Goal: Information Seeking & Learning: Compare options

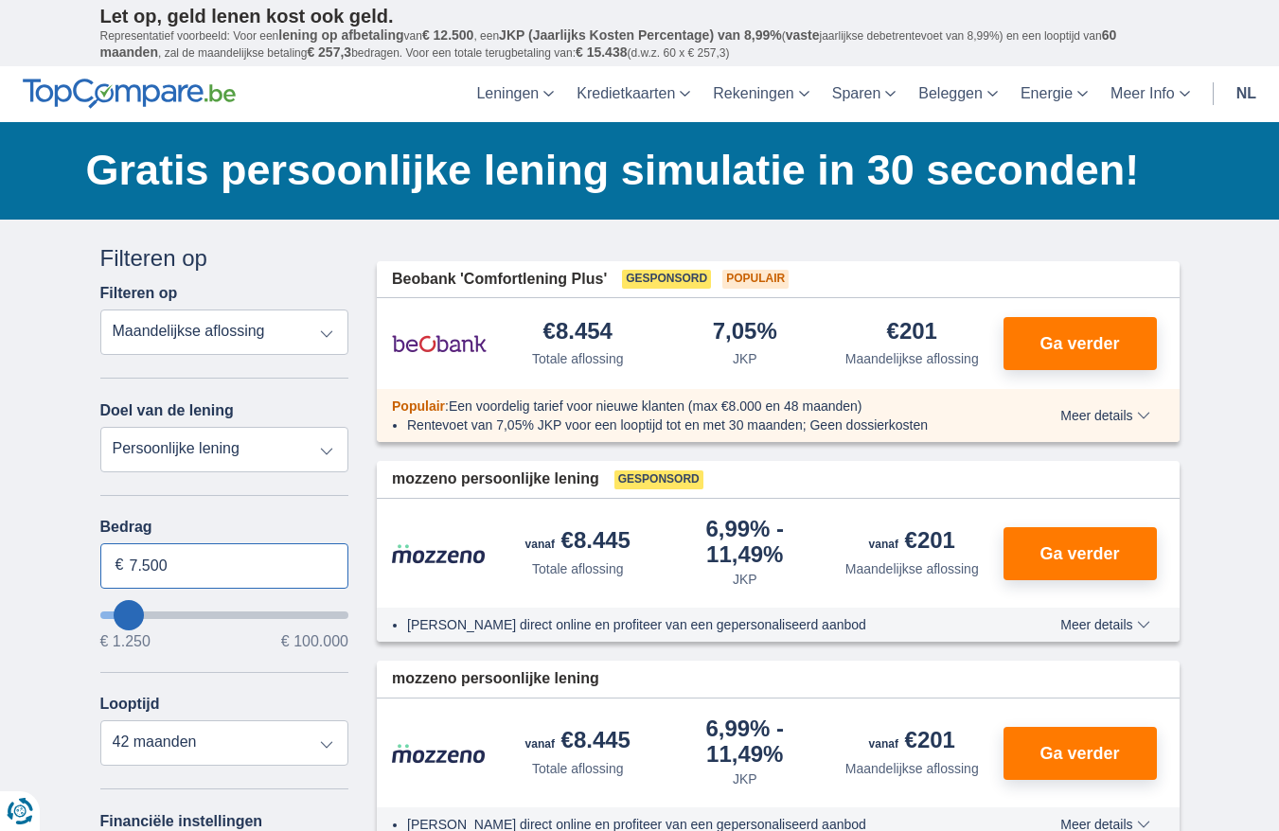
click at [171, 567] on input "7.500" at bounding box center [224, 566] width 249 height 45
type input "7"
type input "3.000"
type input "3250"
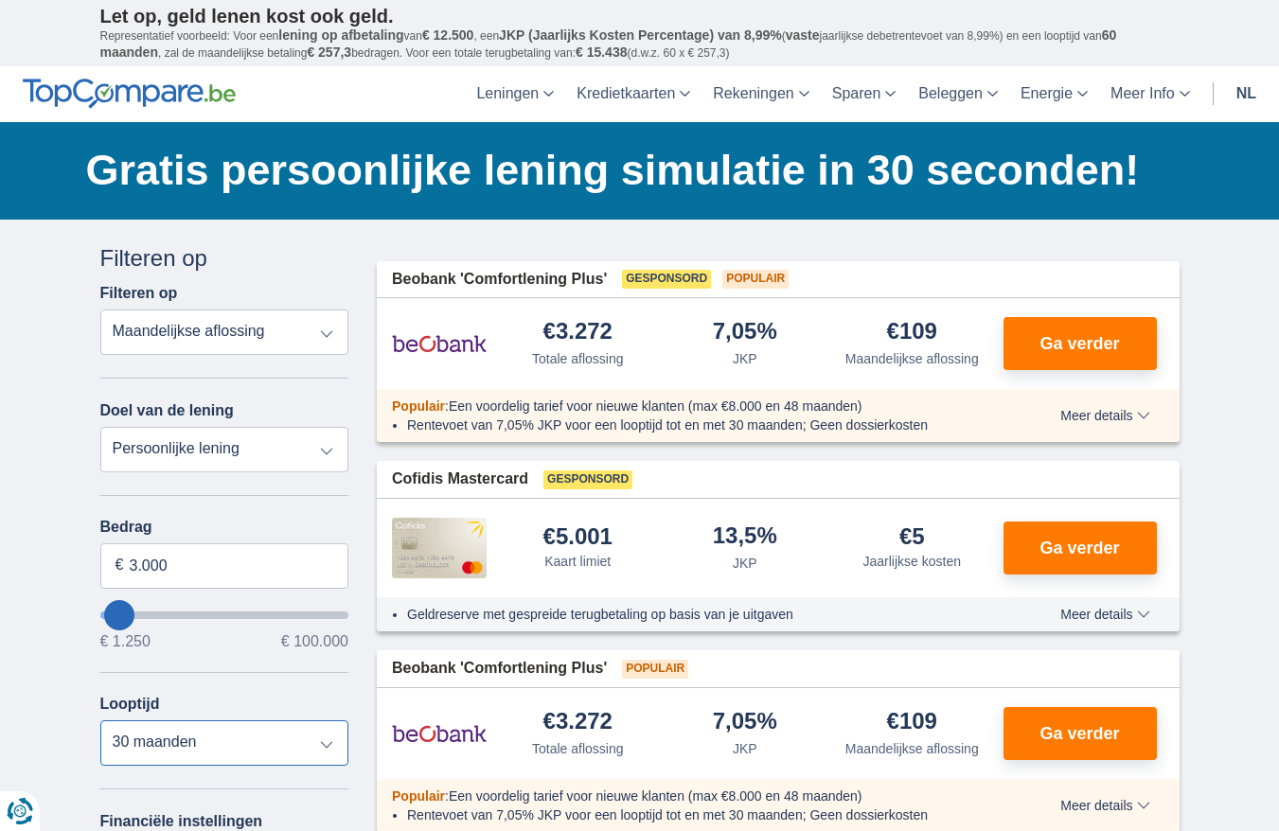
click at [100, 721] on select "12 maanden 18 maanden 24 maanden 30 maanden" at bounding box center [224, 743] width 249 height 45
click at [327, 332] on select "Totale aflossing JKP Maandelijkse aflossing" at bounding box center [224, 332] width 249 height 45
click at [208, 453] on select "Persoonlijke lening Auto Moto / fiets Mobilhome / caravan Renovatie Energie Sch…" at bounding box center [224, 449] width 249 height 45
click at [100, 427] on select "Persoonlijke lening Auto Moto / fiets Mobilhome / caravan Renovatie Energie Sch…" at bounding box center [224, 449] width 249 height 45
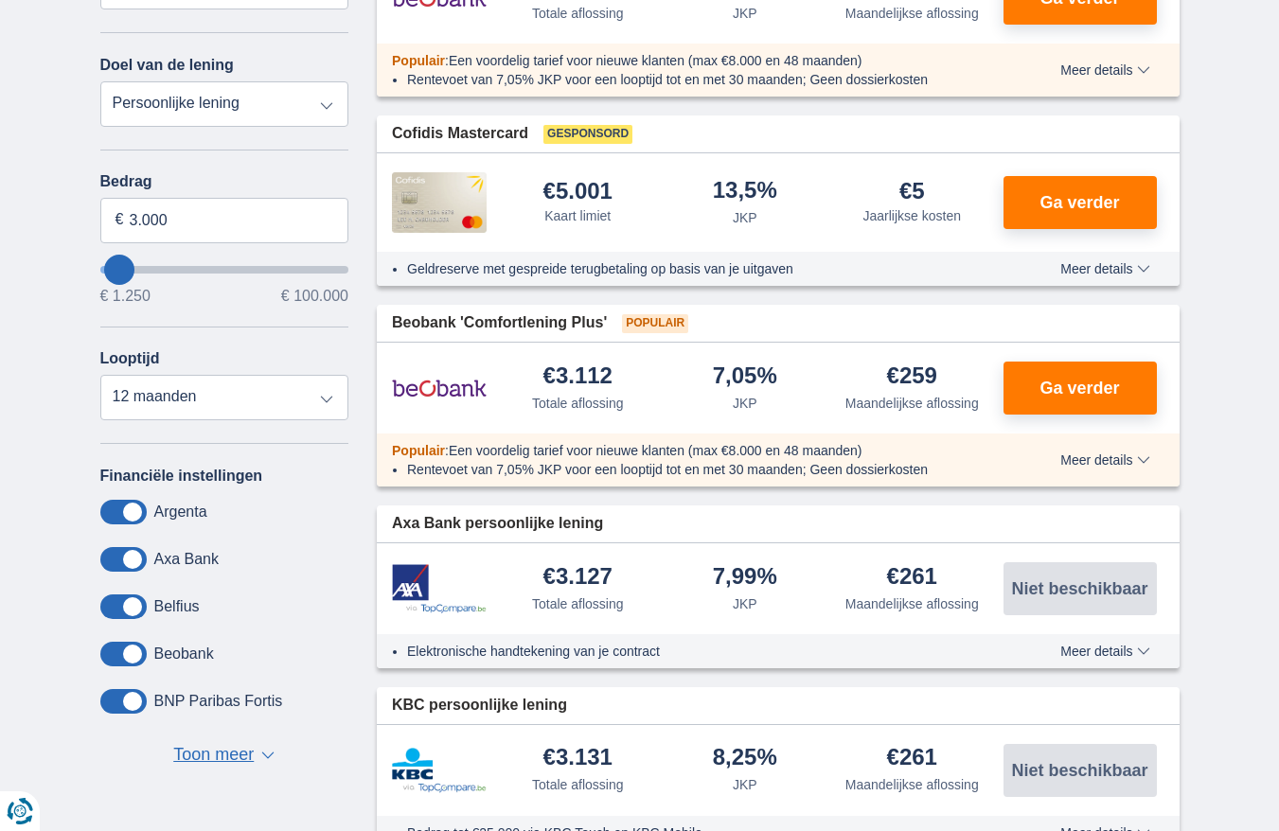
scroll to position [379, 0]
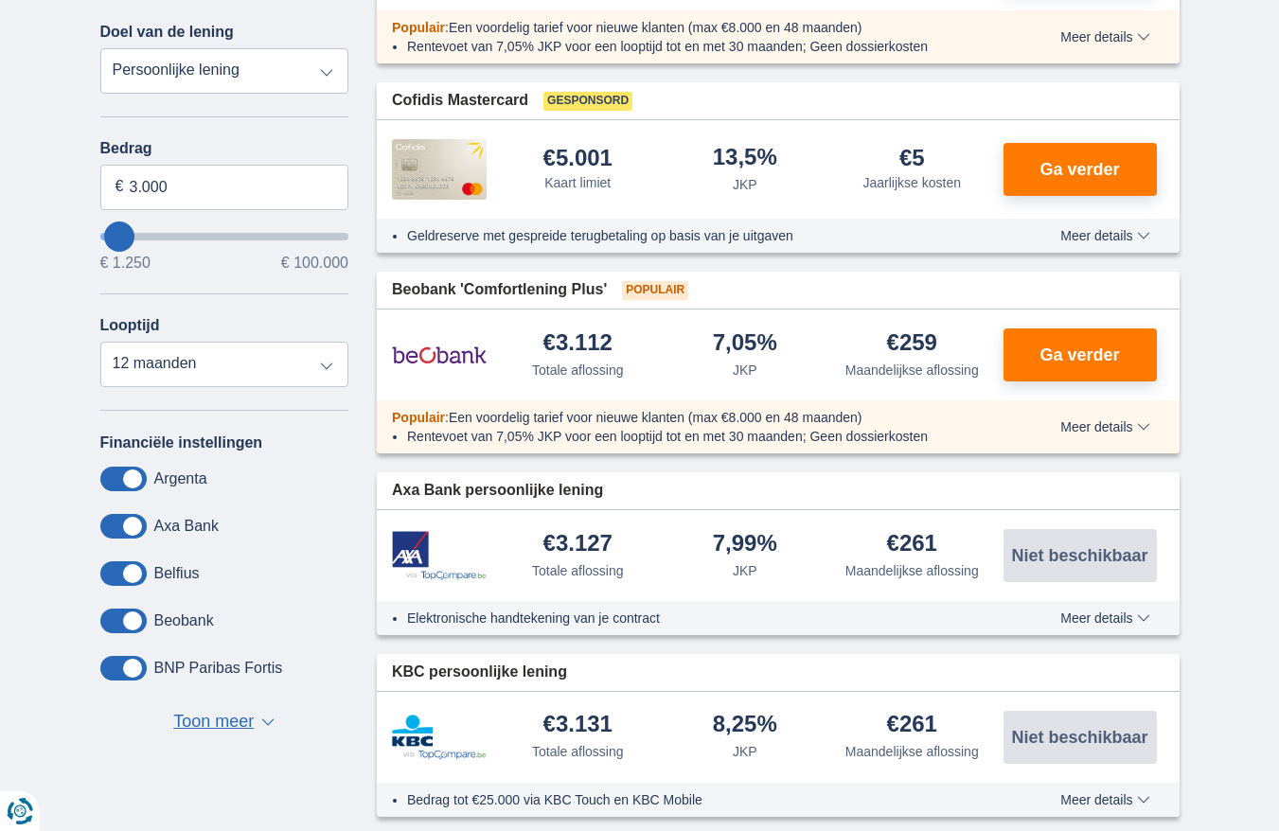
drag, startPoint x: 132, startPoint y: 478, endPoint x: 103, endPoint y: 481, distance: 28.6
click at [103, 481] on span at bounding box center [123, 479] width 46 height 25
click at [0, 0] on input "checkbox" at bounding box center [0, 0] width 0 height 0
drag, startPoint x: 116, startPoint y: 480, endPoint x: 154, endPoint y: 486, distance: 39.2
click at [154, 486] on div "Argenta" at bounding box center [224, 479] width 249 height 25
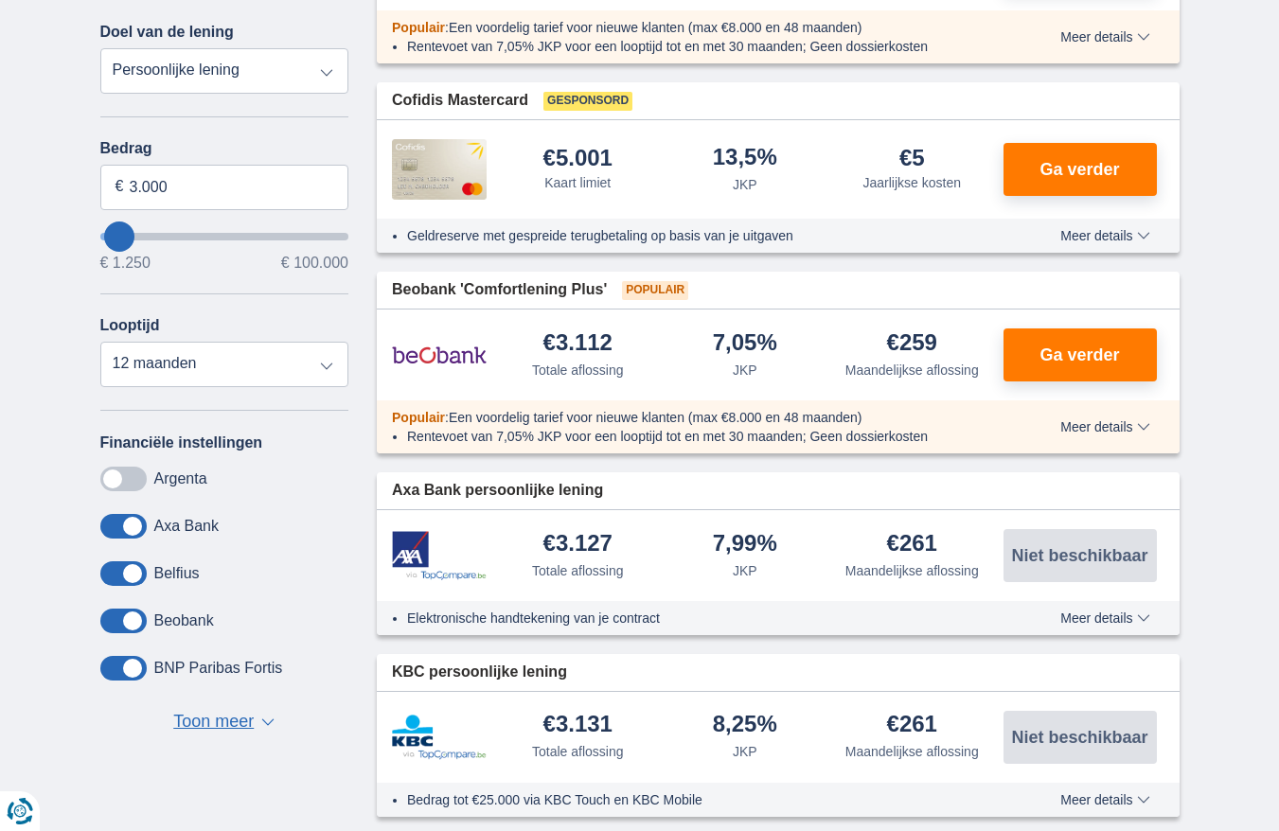
click at [140, 476] on span at bounding box center [123, 479] width 46 height 25
click at [0, 0] on input "checkbox" at bounding box center [0, 0] width 0 height 0
click at [325, 363] on select "12 maanden 18 maanden 24 maanden 30 maanden" at bounding box center [224, 364] width 249 height 45
select select "24"
click at [100, 342] on select "12 maanden 18 maanden 24 maanden 30 maanden" at bounding box center [224, 364] width 249 height 45
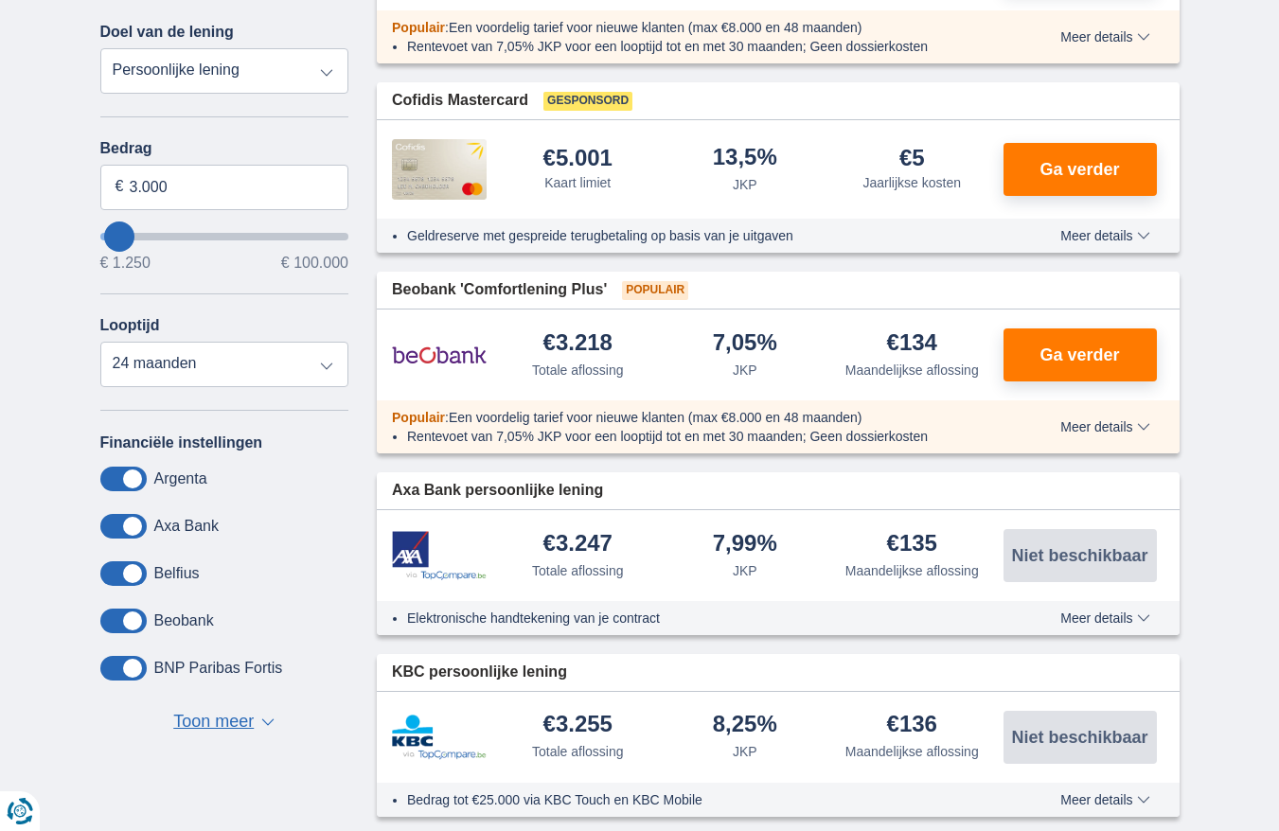
click at [104, 527] on span at bounding box center [123, 526] width 46 height 25
click at [0, 0] on input "checkbox" at bounding box center [0, 0] width 0 height 0
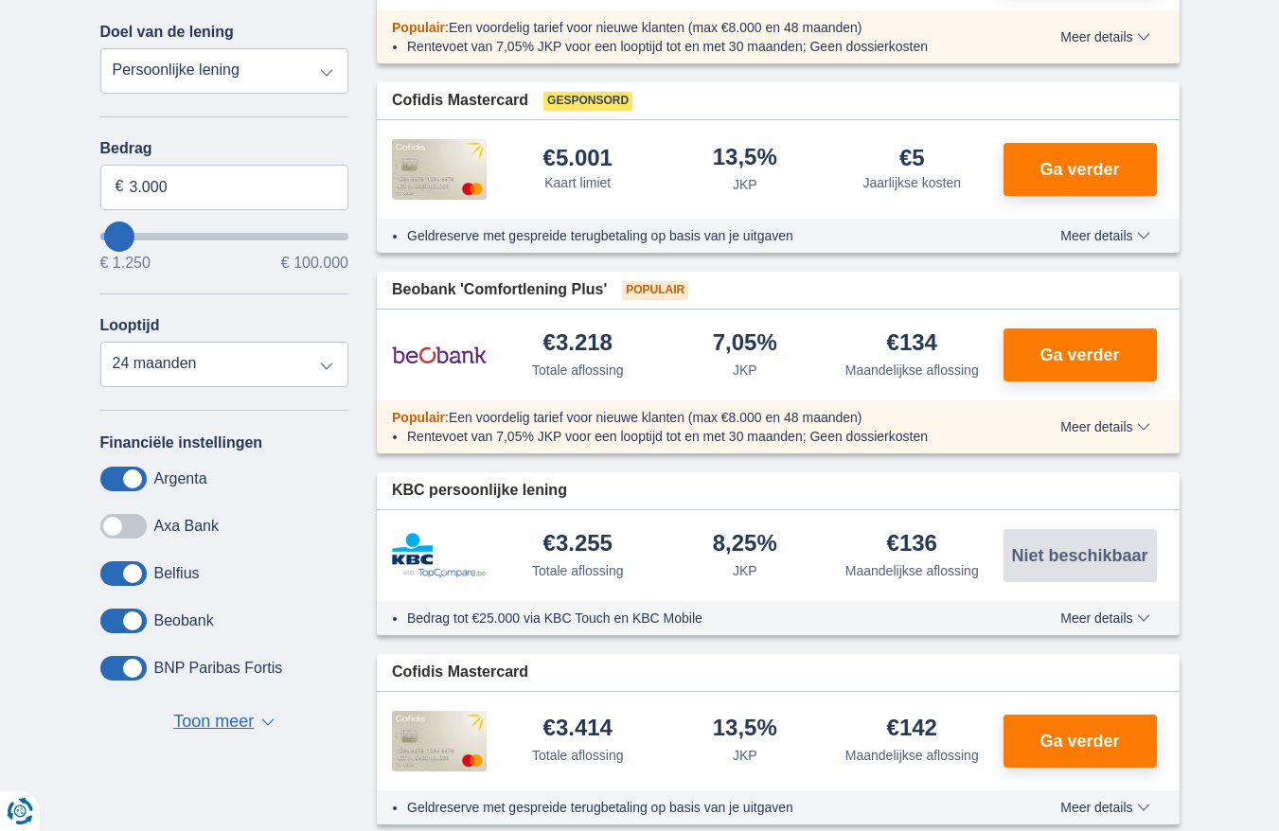
click at [101, 573] on span at bounding box center [123, 574] width 46 height 25
click at [0, 0] on input "checkbox" at bounding box center [0, 0] width 0 height 0
click at [102, 617] on span at bounding box center [123, 621] width 46 height 25
click at [0, 0] on input "checkbox" at bounding box center [0, 0] width 0 height 0
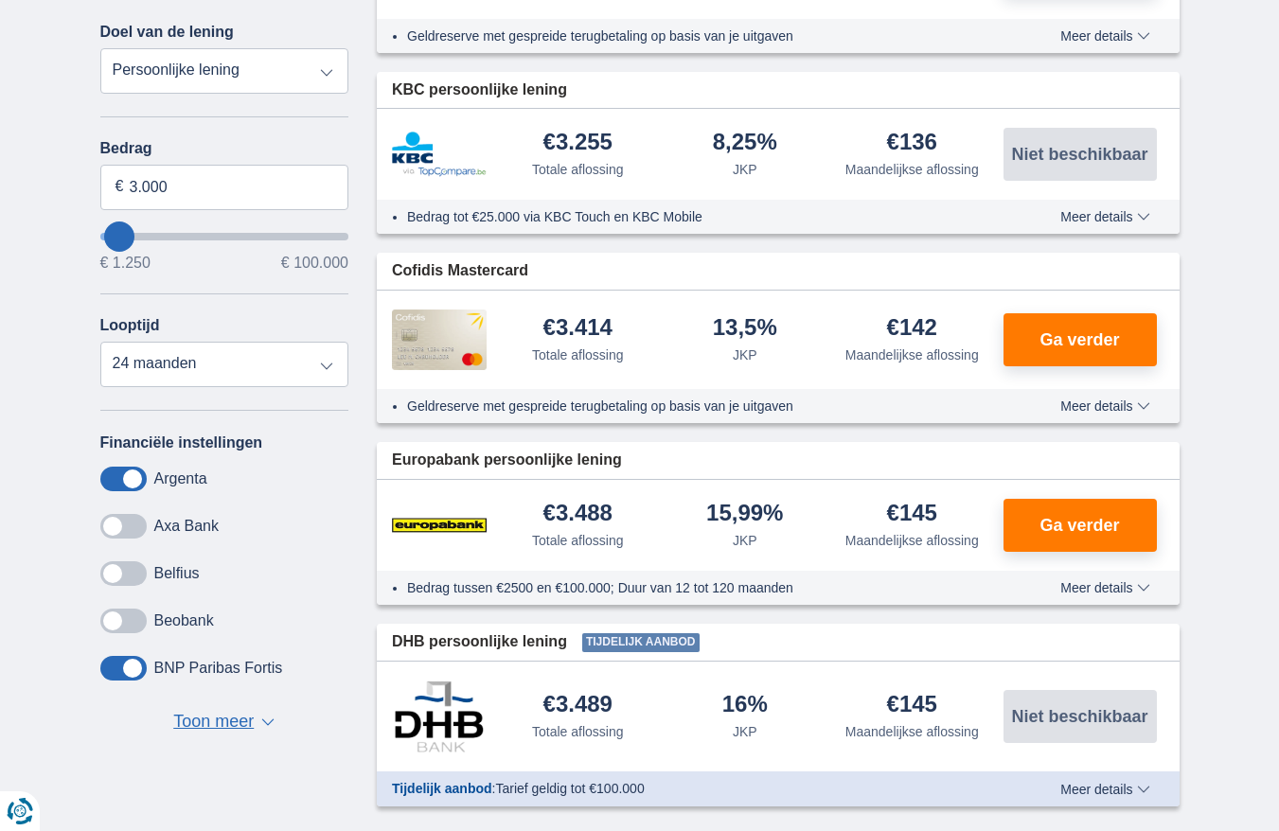
click at [104, 667] on span at bounding box center [123, 668] width 46 height 25
click at [0, 0] on input "checkbox" at bounding box center [0, 0] width 0 height 0
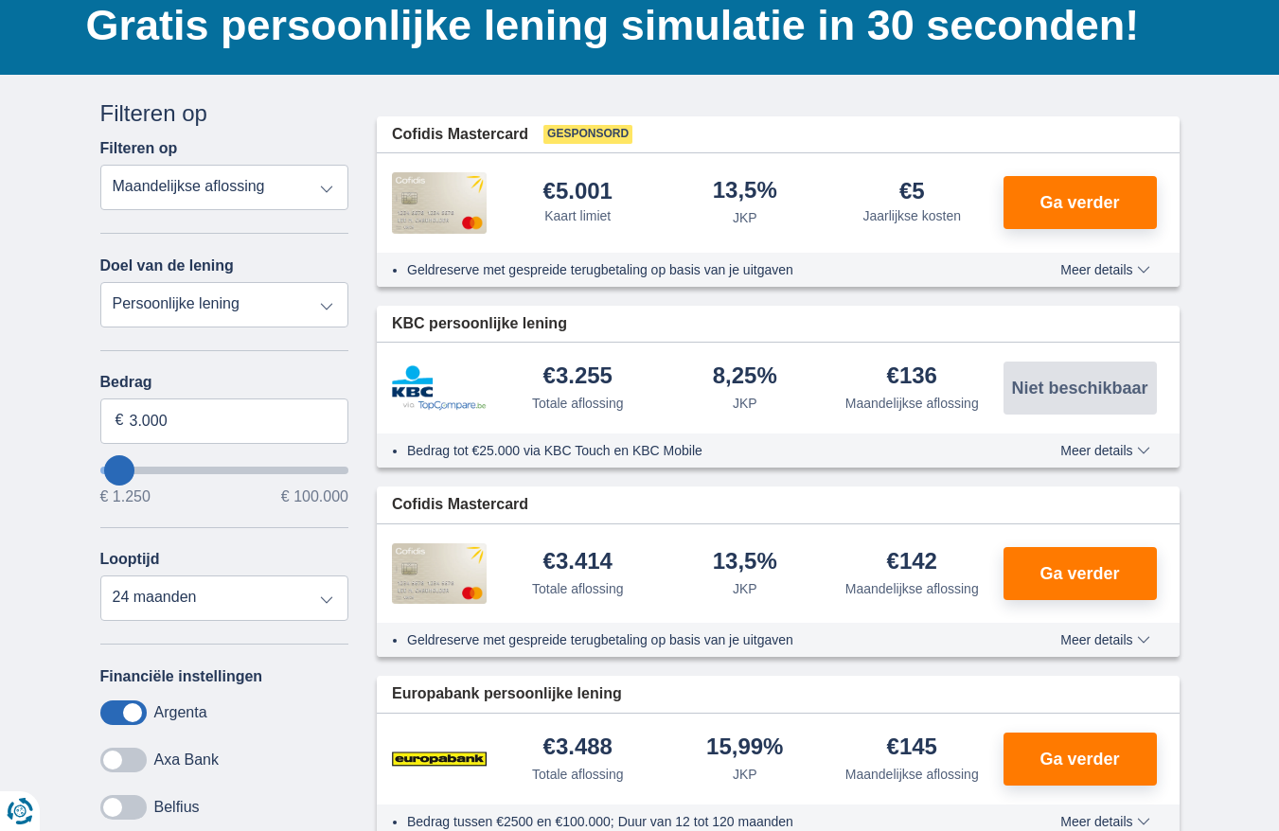
scroll to position [189, 0]
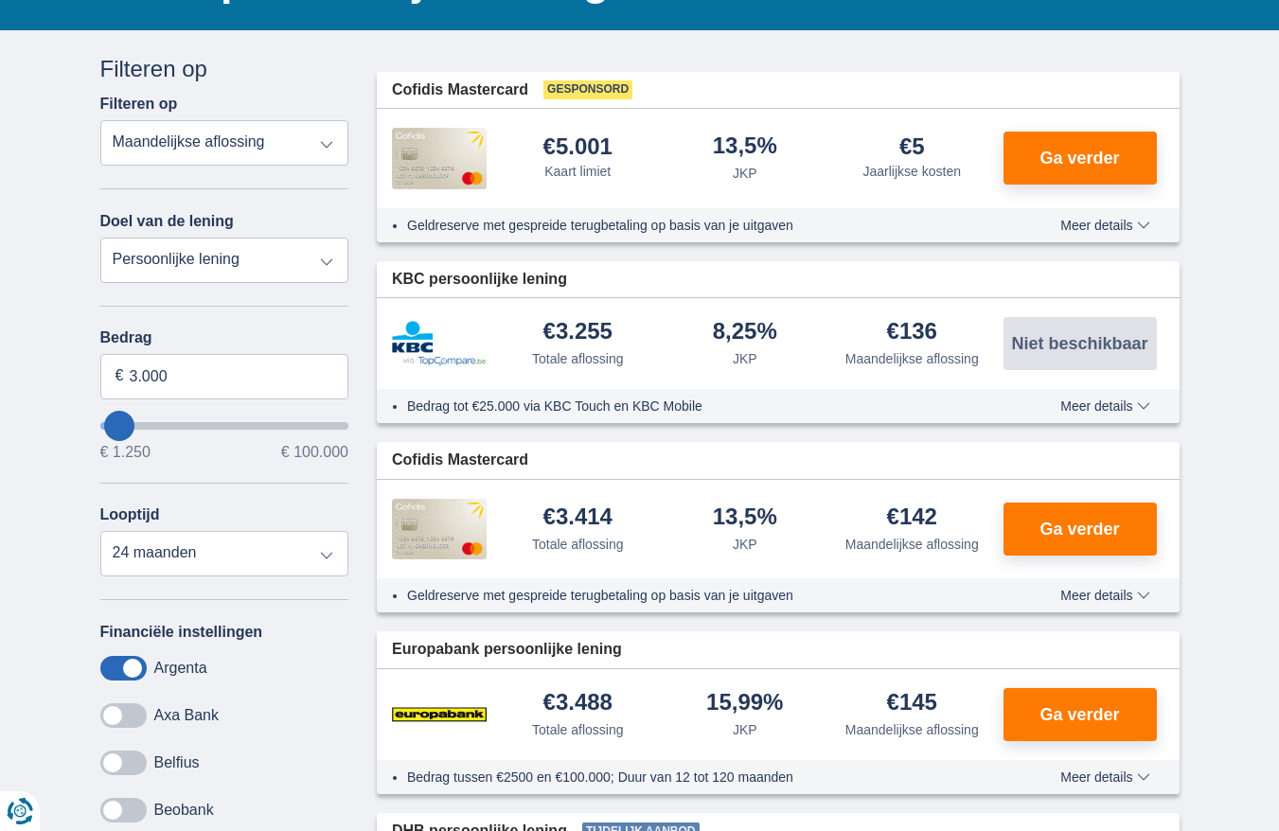
type input "10.250"
type input "10250"
select select "60"
type input "10250"
click at [134, 428] on input "wantToBorrow" at bounding box center [224, 426] width 249 height 8
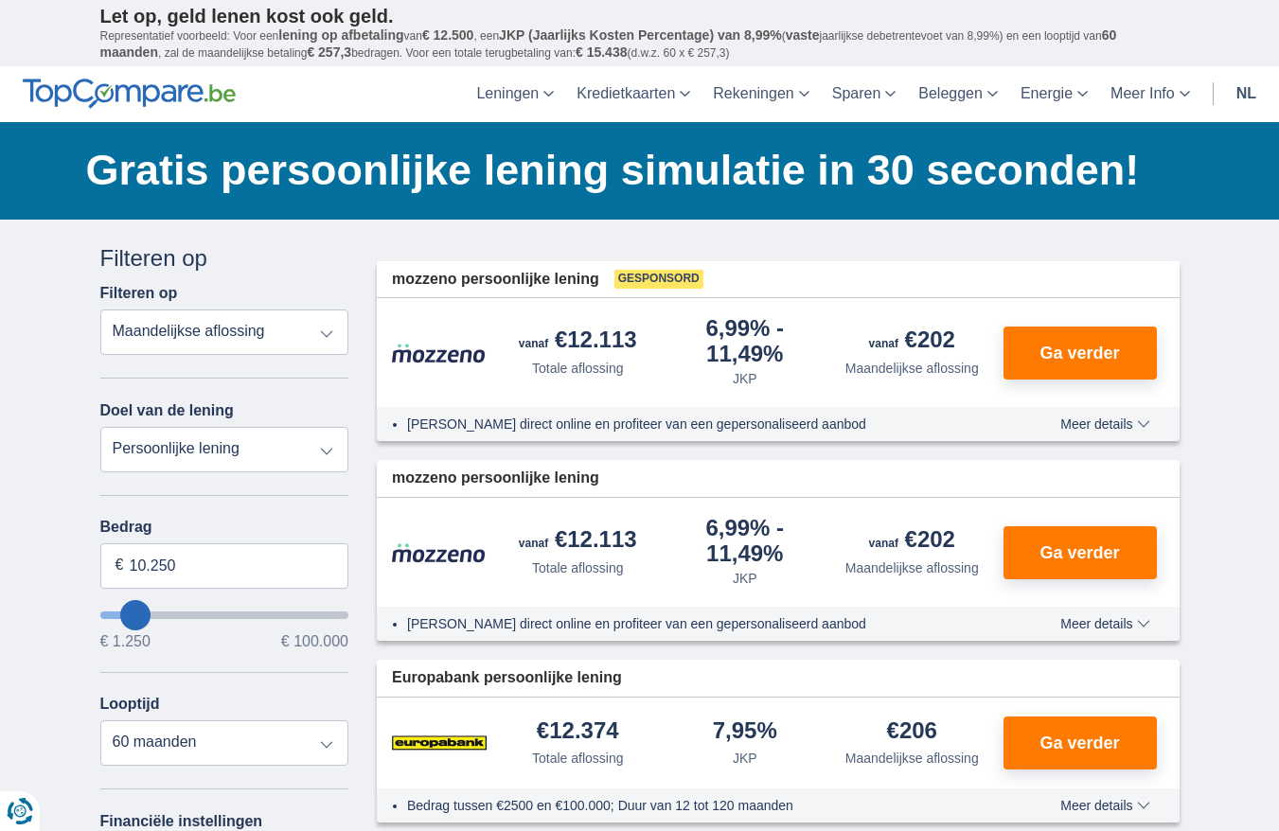
type input "1.250"
type input "1250"
select select "24"
type input "1250"
click at [111, 615] on input "wantToBorrow" at bounding box center [224, 616] width 249 height 8
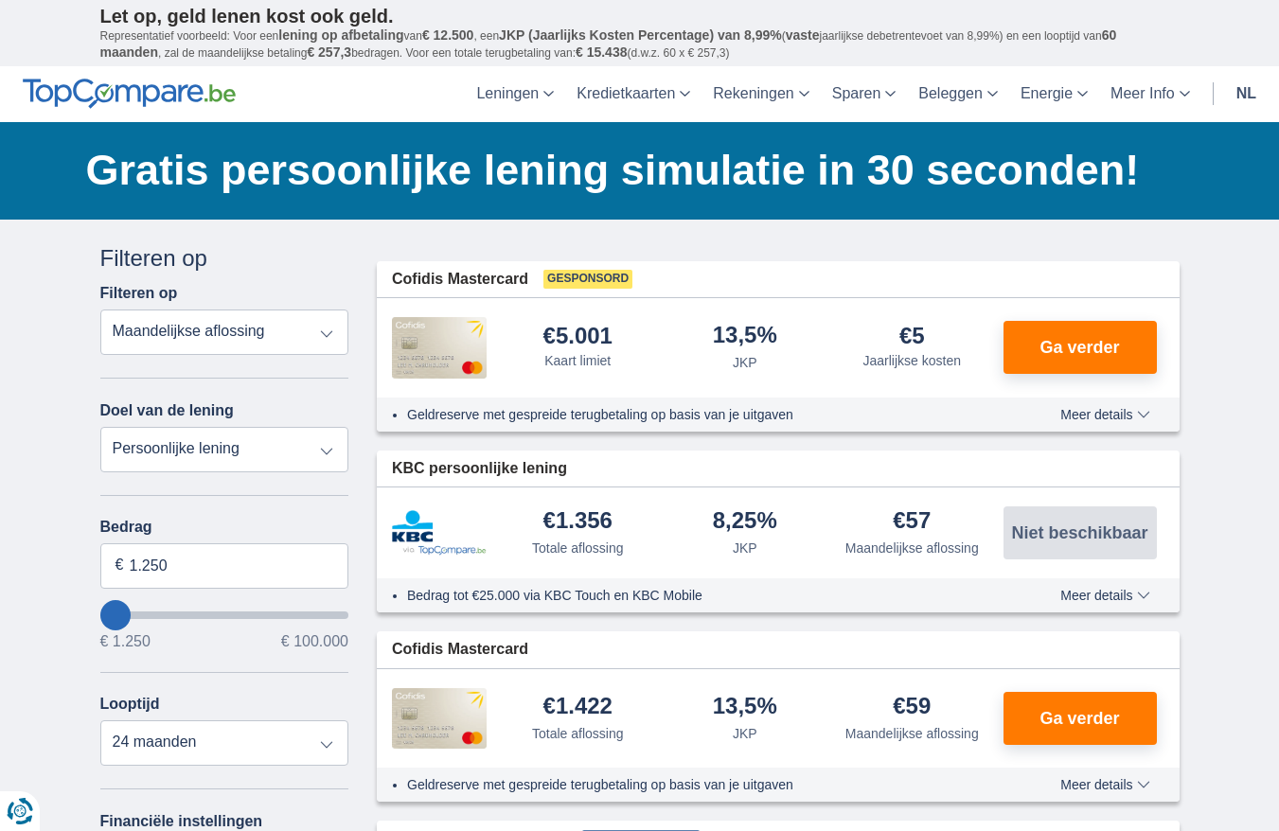
type input "4.250"
type input "4250"
type input "5.250"
type input "5250"
select select "36"
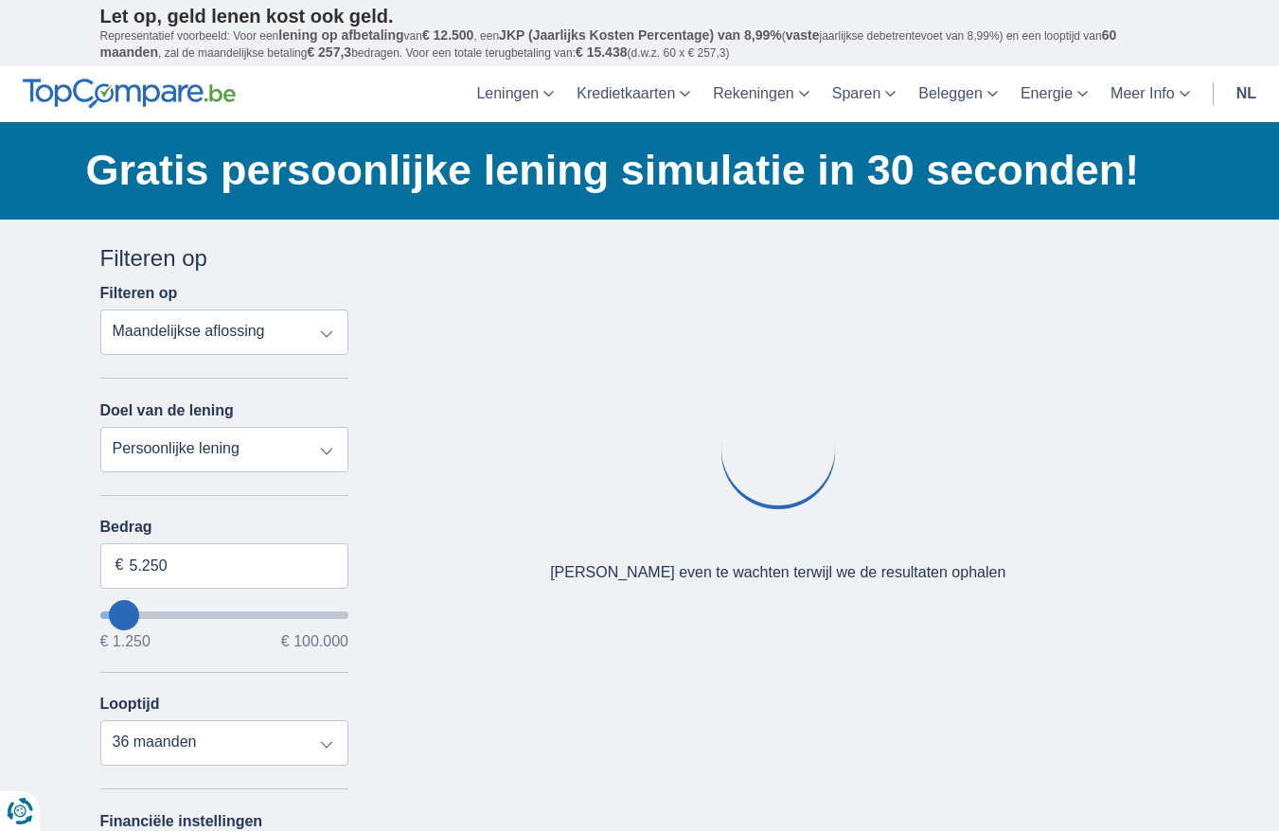
type input "3.250"
type input "3250"
select select "30"
type input "2.250"
type input "2250"
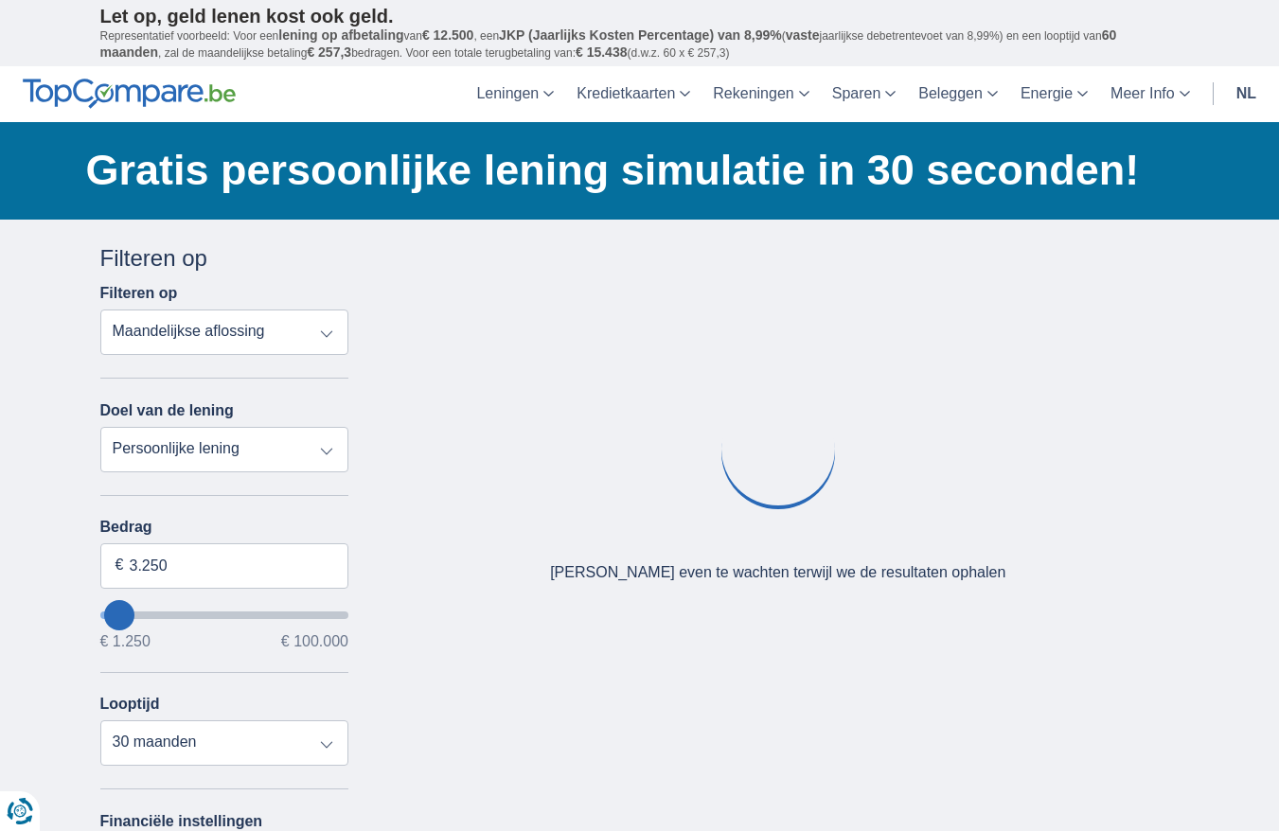
select select "24"
type input "2250"
click at [118, 616] on input "wantToBorrow" at bounding box center [224, 616] width 249 height 8
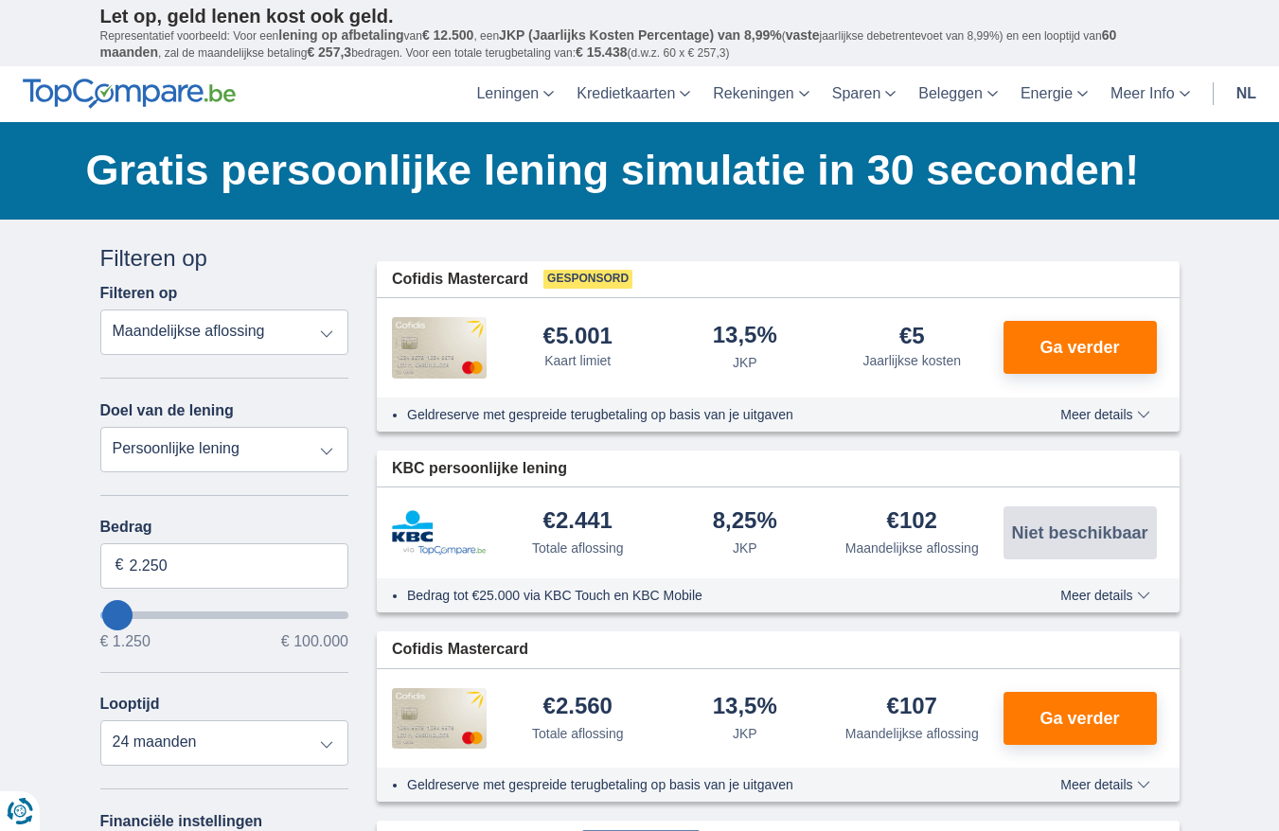
type input "3.250"
type input "3250"
select select "30"
type input "3250"
click at [119, 615] on input "wantToBorrow" at bounding box center [224, 616] width 249 height 8
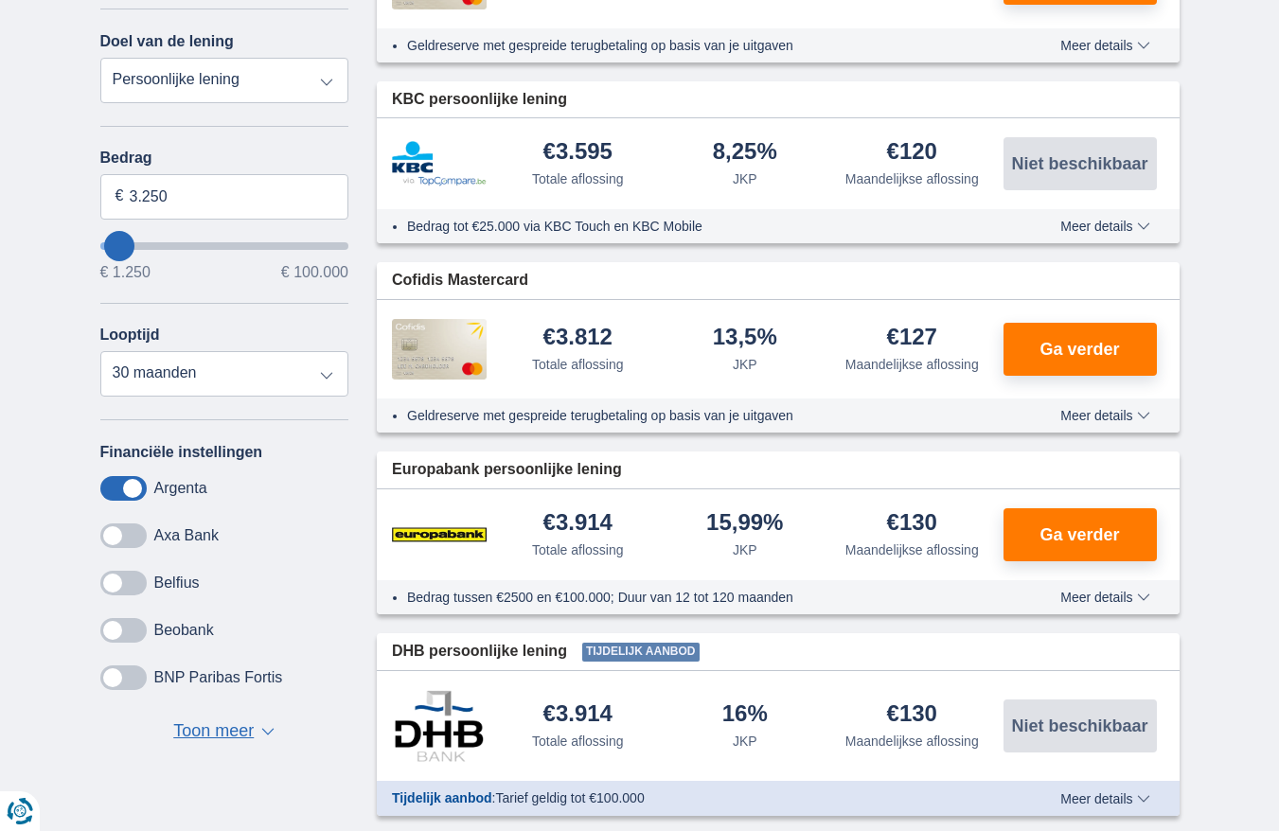
scroll to position [379, 0]
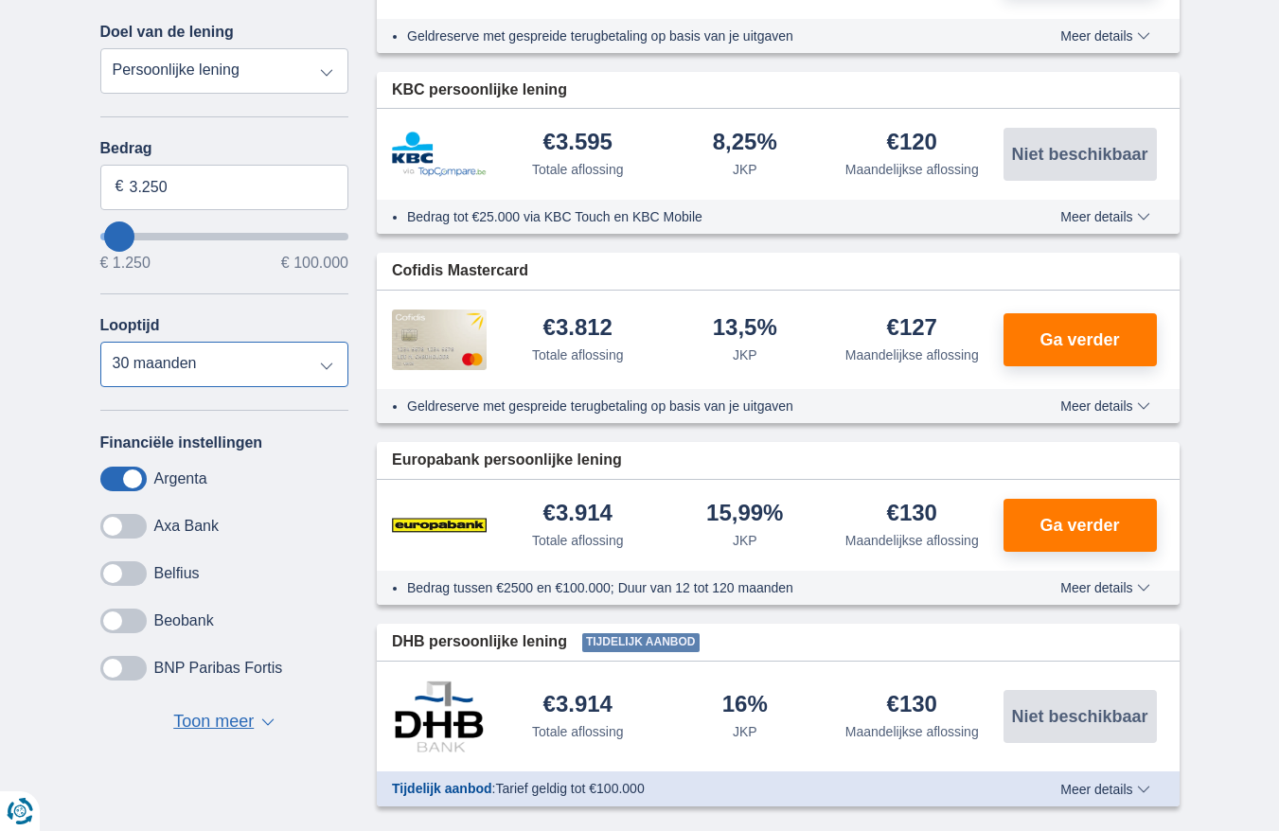
click at [325, 367] on select "12 maanden 18 maanden 24 maanden 30 maanden" at bounding box center [224, 364] width 249 height 45
click at [100, 342] on select "12 maanden 18 maanden 24 maanden 30 maanden" at bounding box center [224, 364] width 249 height 45
click at [323, 367] on select "12 maanden 18 maanden 24 maanden 30 maanden" at bounding box center [224, 364] width 249 height 45
click at [100, 342] on select "12 maanden 18 maanden 24 maanden 30 maanden" at bounding box center [224, 364] width 249 height 45
click at [327, 367] on select "12 maanden 18 maanden 24 maanden 30 maanden" at bounding box center [224, 364] width 249 height 45
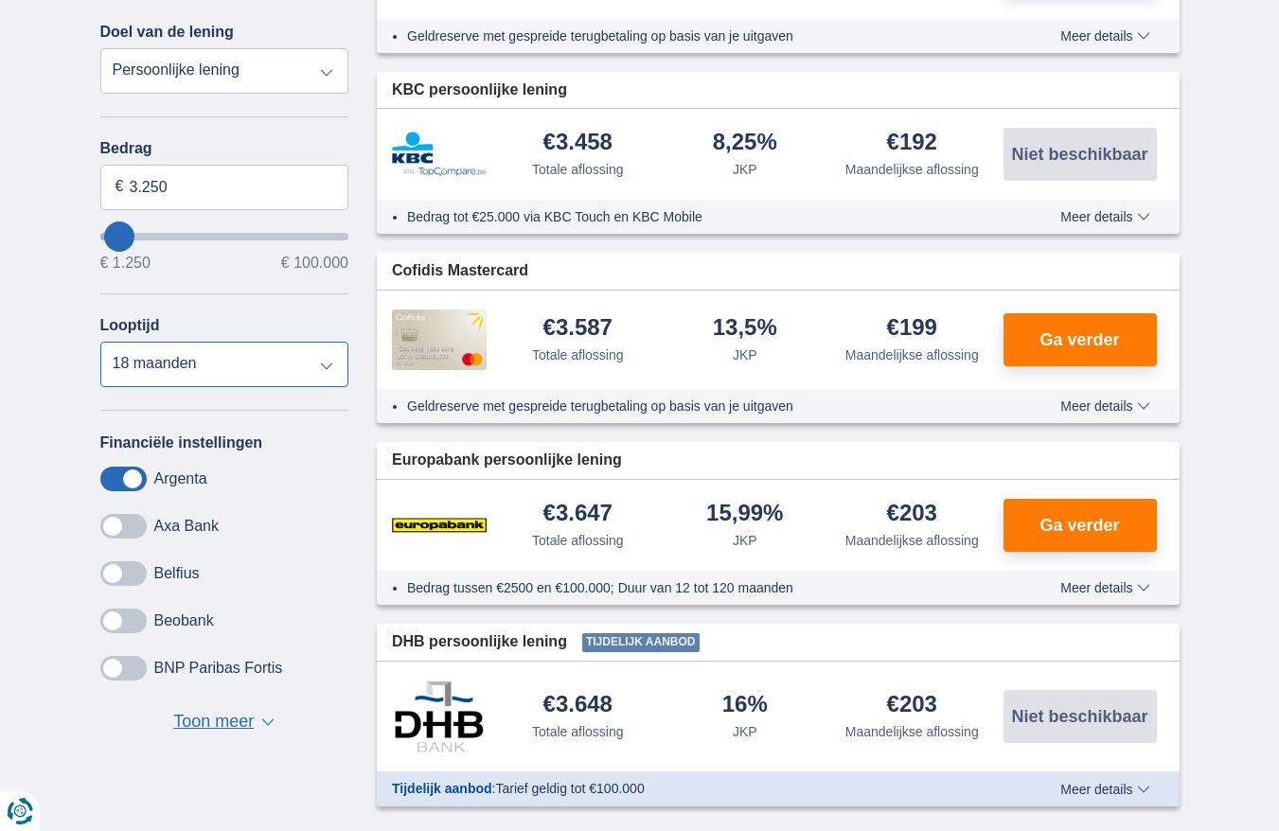
select select "24"
click at [100, 342] on select "12 maanden 18 maanden 24 maanden 30 maanden" at bounding box center [224, 364] width 249 height 45
click at [212, 719] on span "Toon meer" at bounding box center [213, 722] width 80 height 25
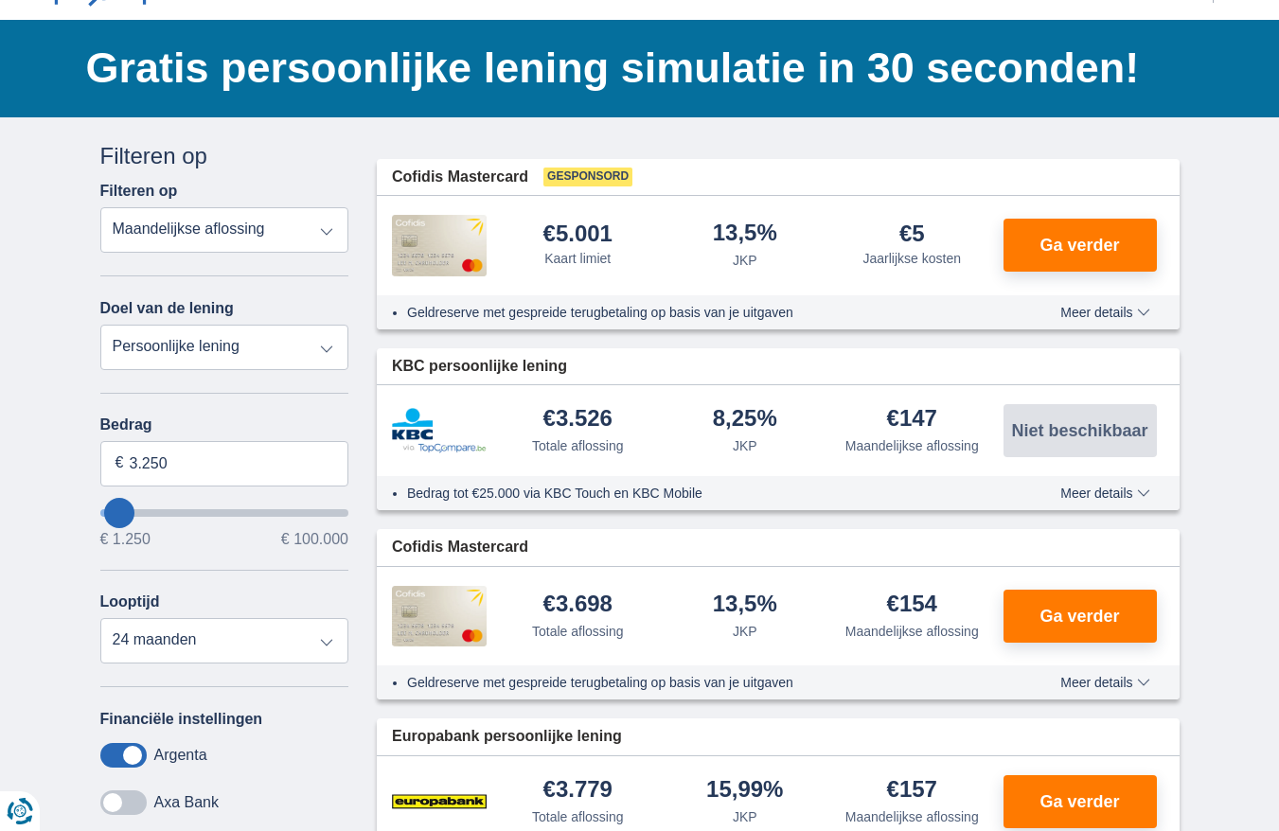
scroll to position [0, 0]
